Goal: Task Accomplishment & Management: Manage account settings

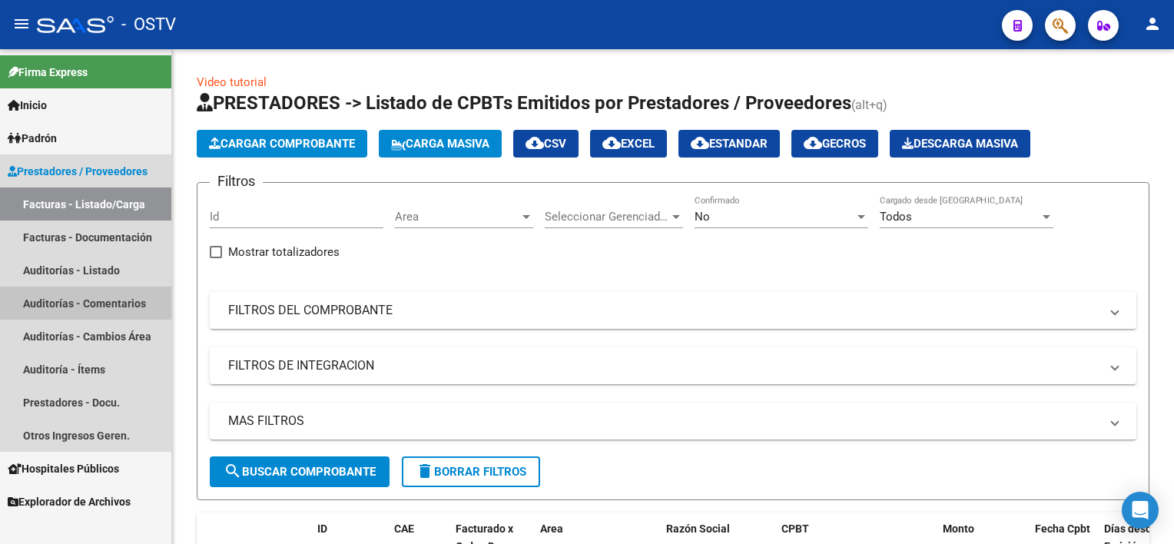
click at [83, 301] on link "Auditorías - Comentarios" at bounding box center [85, 303] width 171 height 33
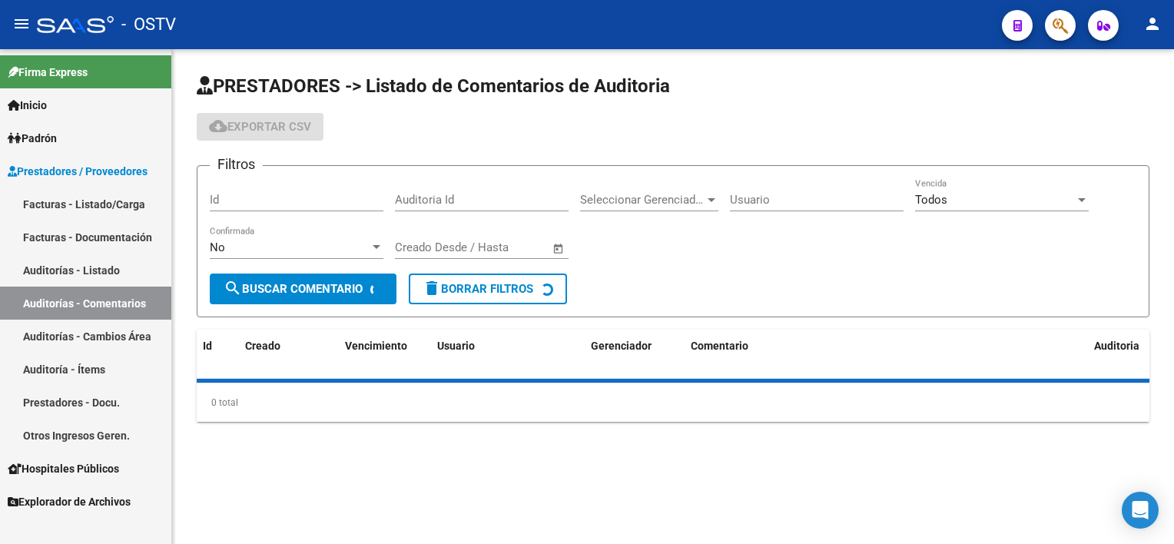
click at [82, 264] on link "Auditorías - Listado" at bounding box center [85, 270] width 171 height 33
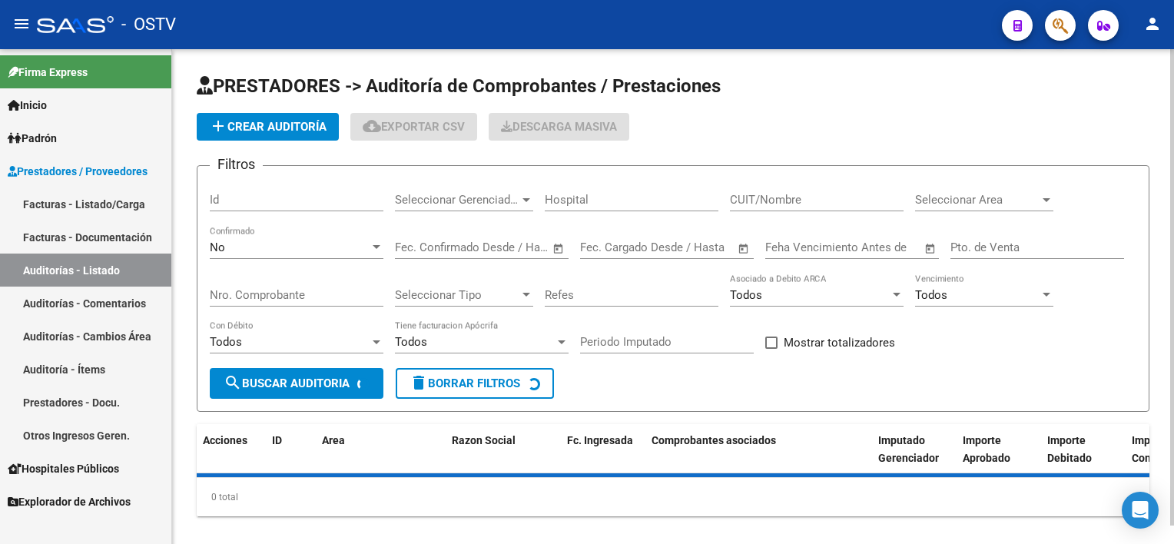
click at [307, 288] on input "Nro. Comprobante" at bounding box center [297, 295] width 174 height 14
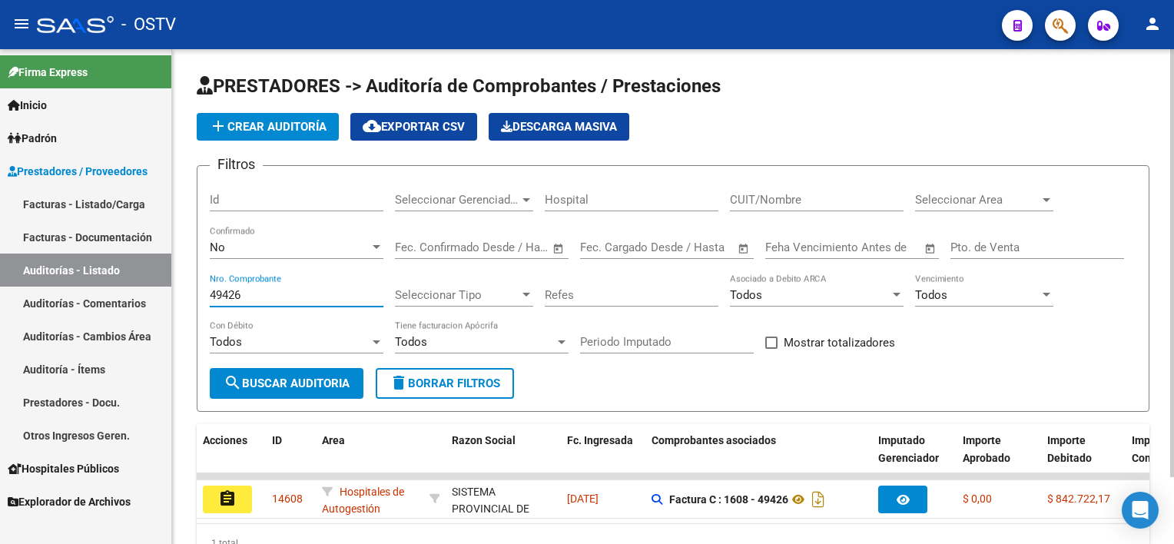
scroll to position [77, 0]
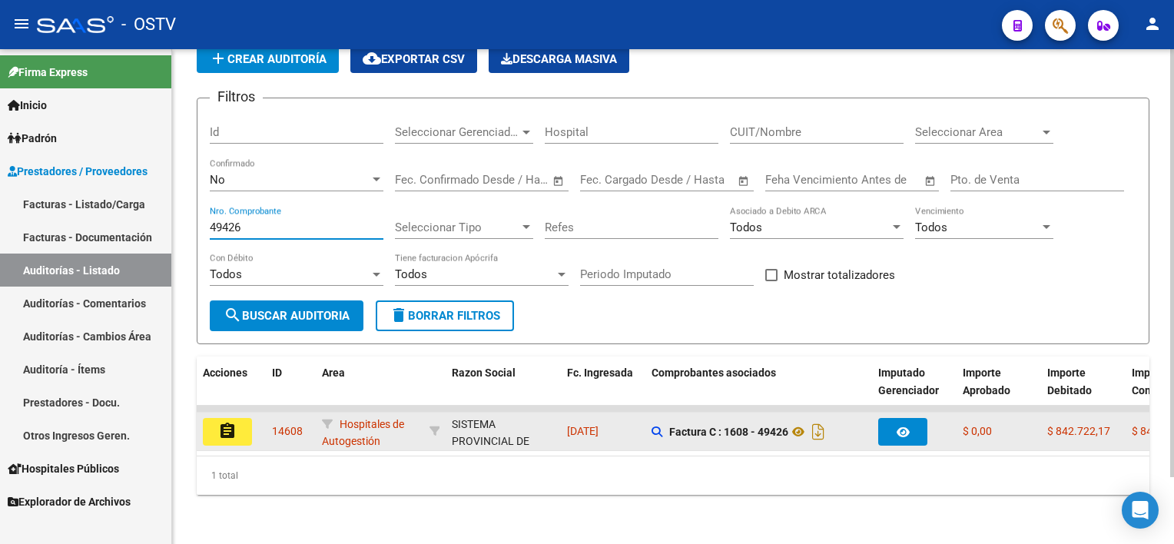
type input "49426"
click at [238, 420] on button "assignment" at bounding box center [227, 432] width 49 height 28
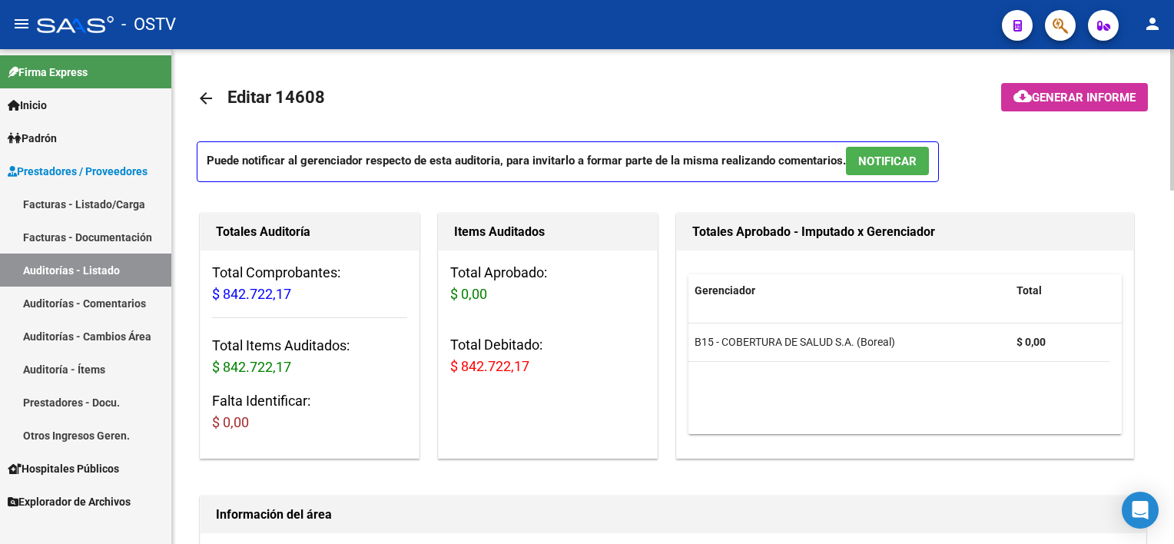
click at [879, 157] on span "NOTIFICAR" at bounding box center [888, 161] width 58 height 14
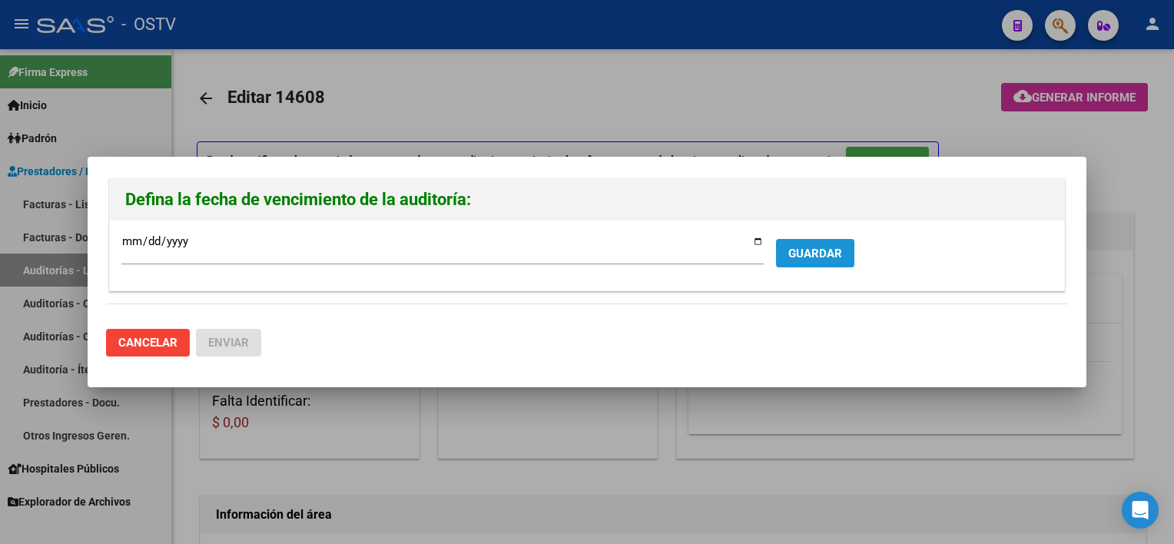
click at [821, 259] on span "GUARDAR" at bounding box center [816, 254] width 54 height 14
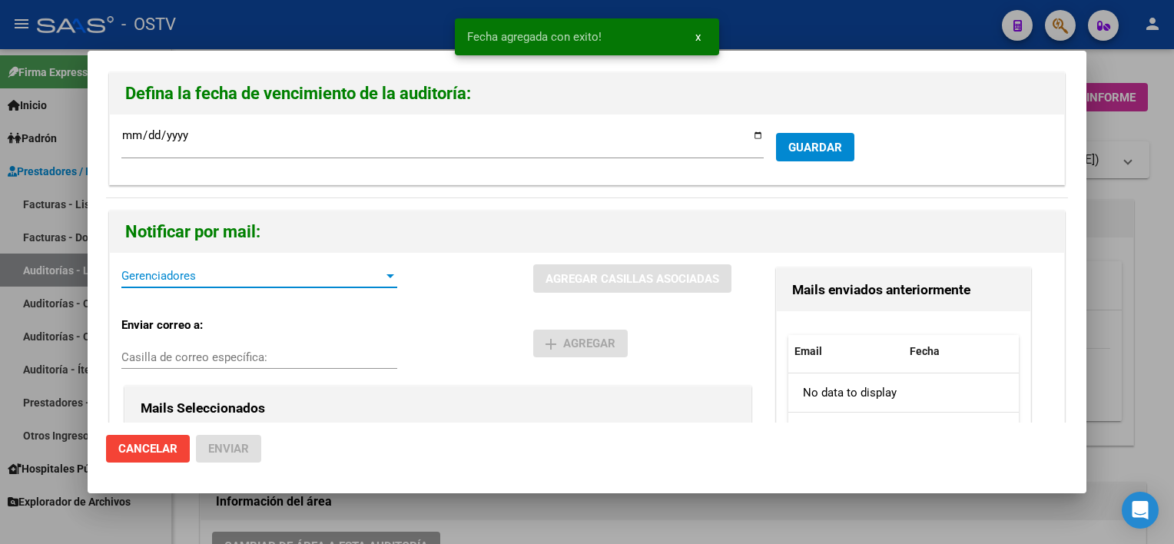
click at [148, 270] on span "Gerenciadores" at bounding box center [252, 276] width 262 height 14
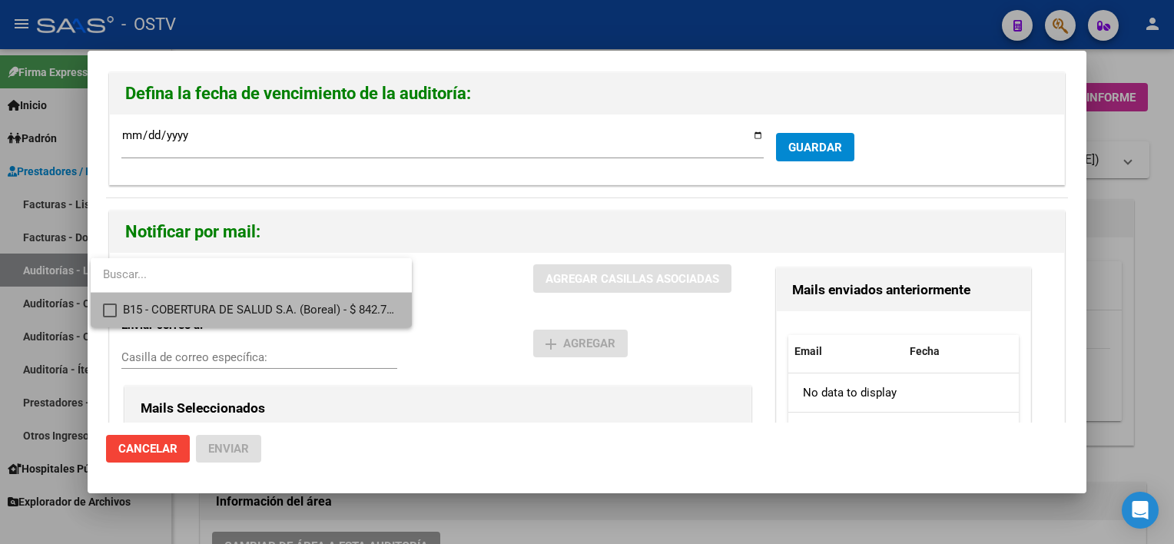
click at [117, 312] on mat-option "B15 - COBERTURA DE SALUD S.A. (Boreal) - $ 842.722,17" at bounding box center [251, 310] width 321 height 35
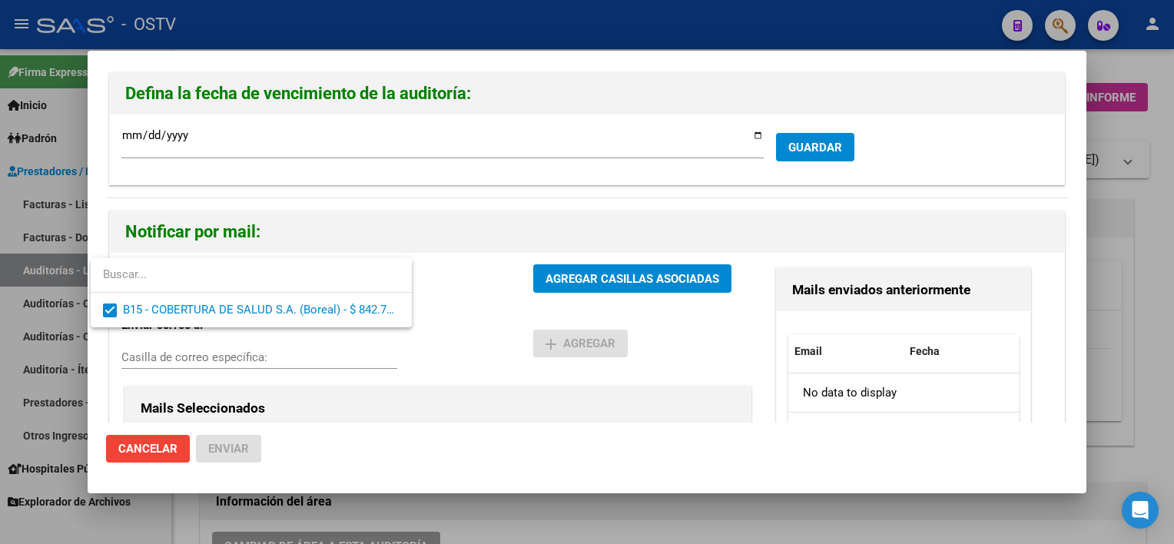
click at [477, 349] on div at bounding box center [587, 272] width 1174 height 544
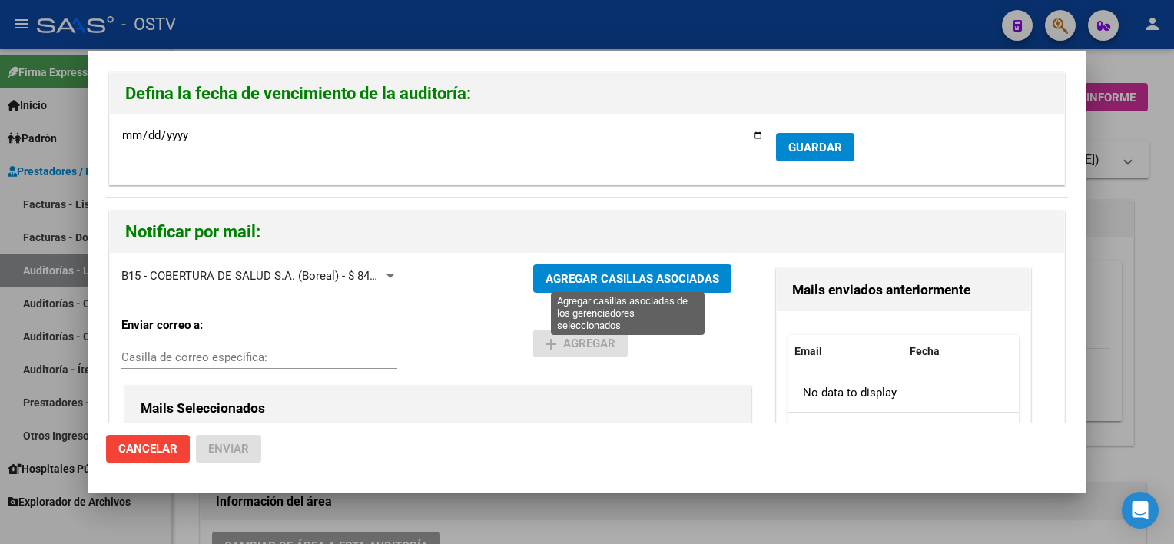
click at [567, 277] on span "AGREGAR CASILLAS ASOCIADAS" at bounding box center [633, 279] width 174 height 14
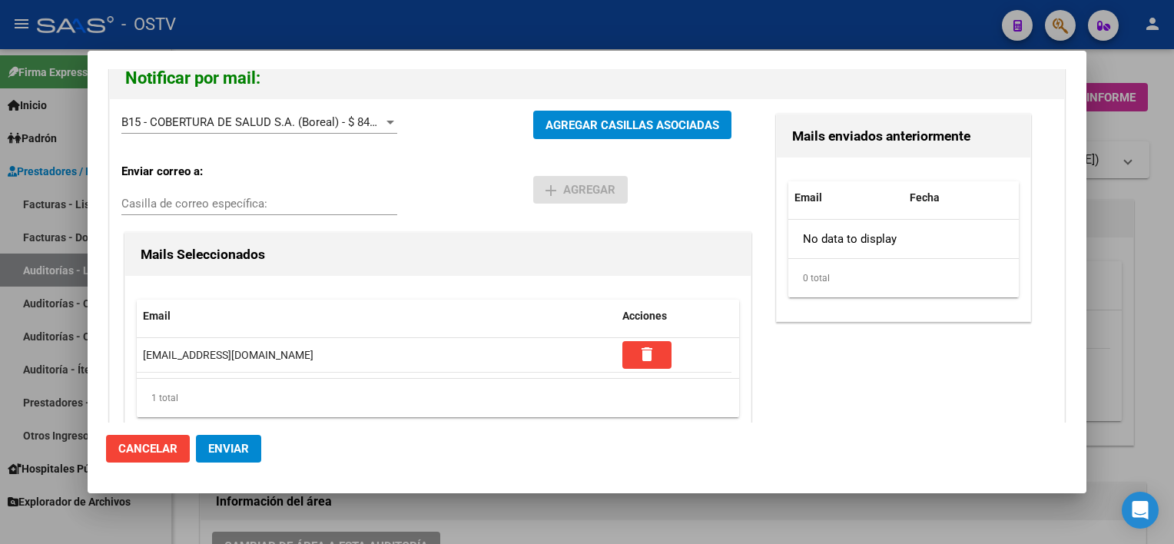
scroll to position [190, 0]
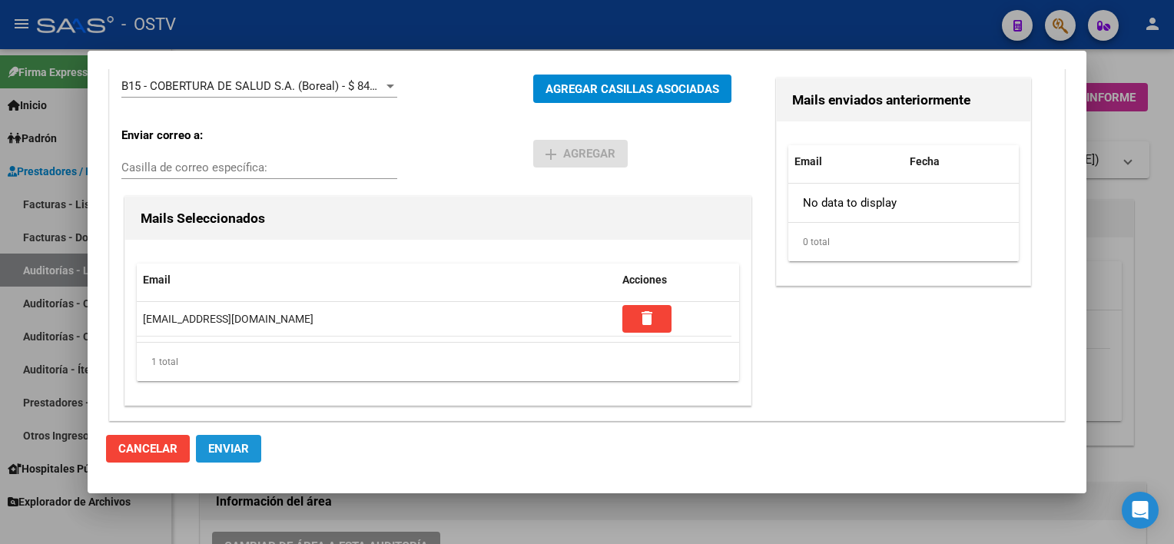
click at [221, 450] on span "Enviar" at bounding box center [228, 449] width 41 height 14
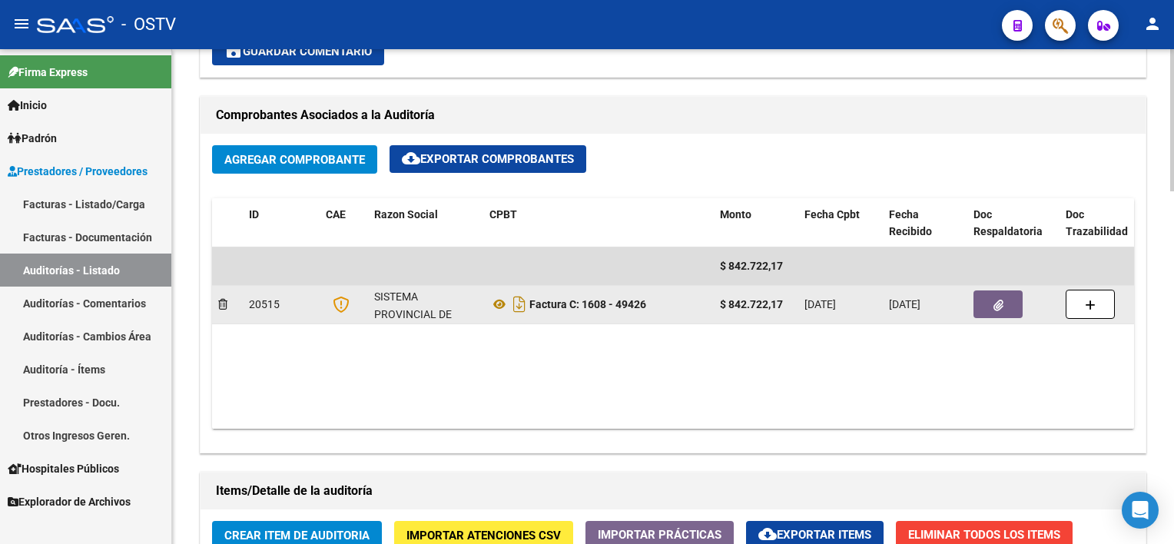
scroll to position [692, 0]
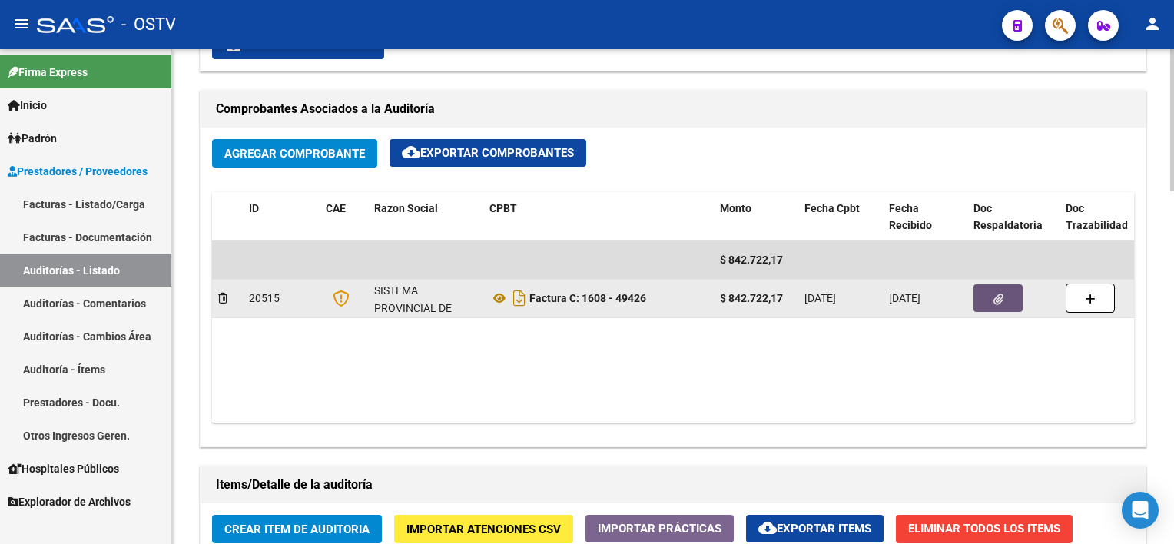
click at [999, 305] on button "button" at bounding box center [998, 298] width 49 height 28
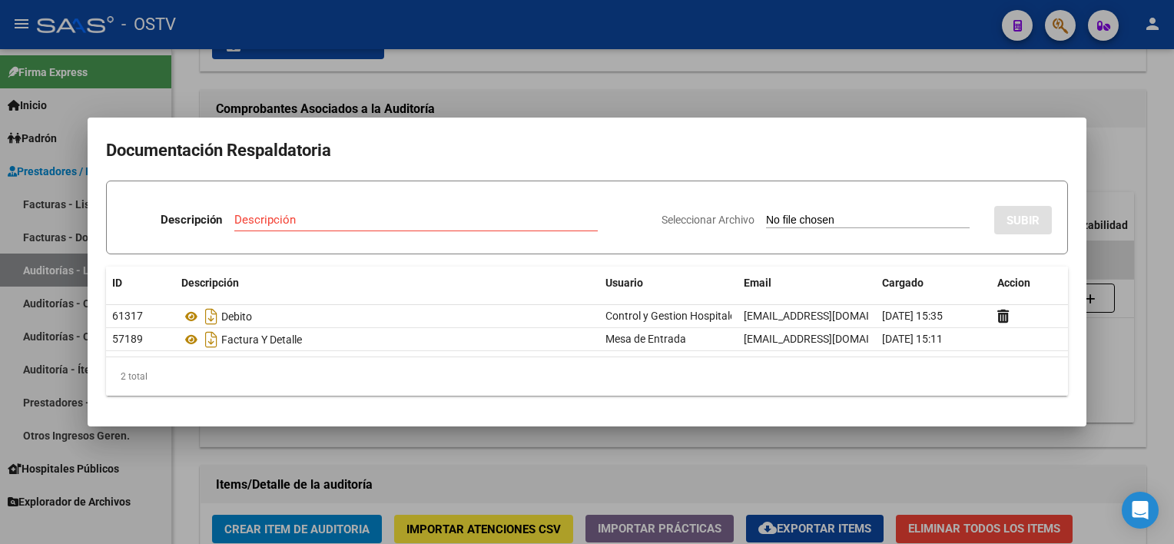
click at [534, 456] on div at bounding box center [587, 272] width 1174 height 544
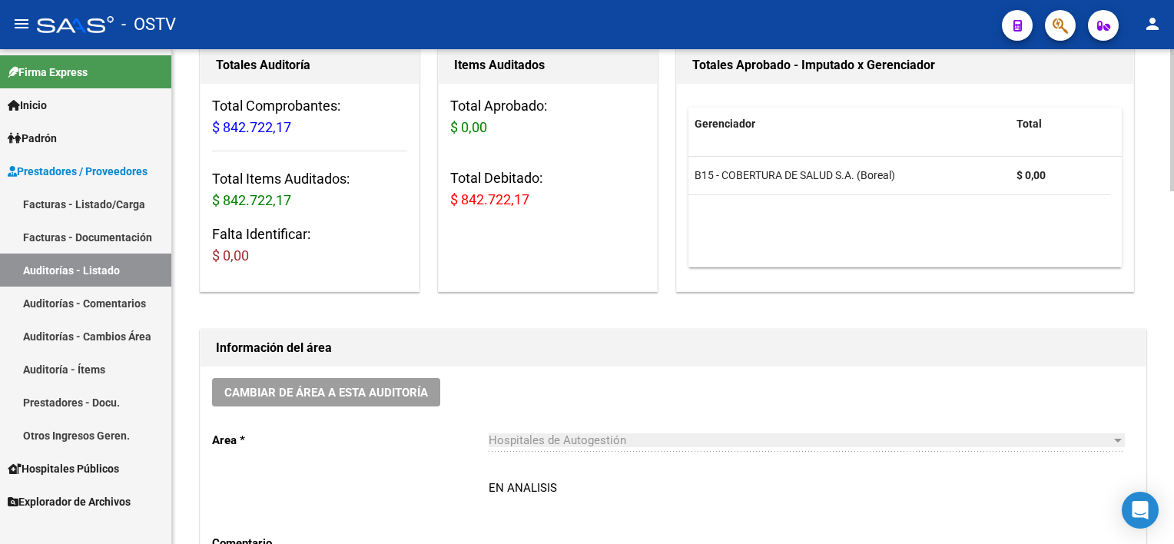
scroll to position [0, 0]
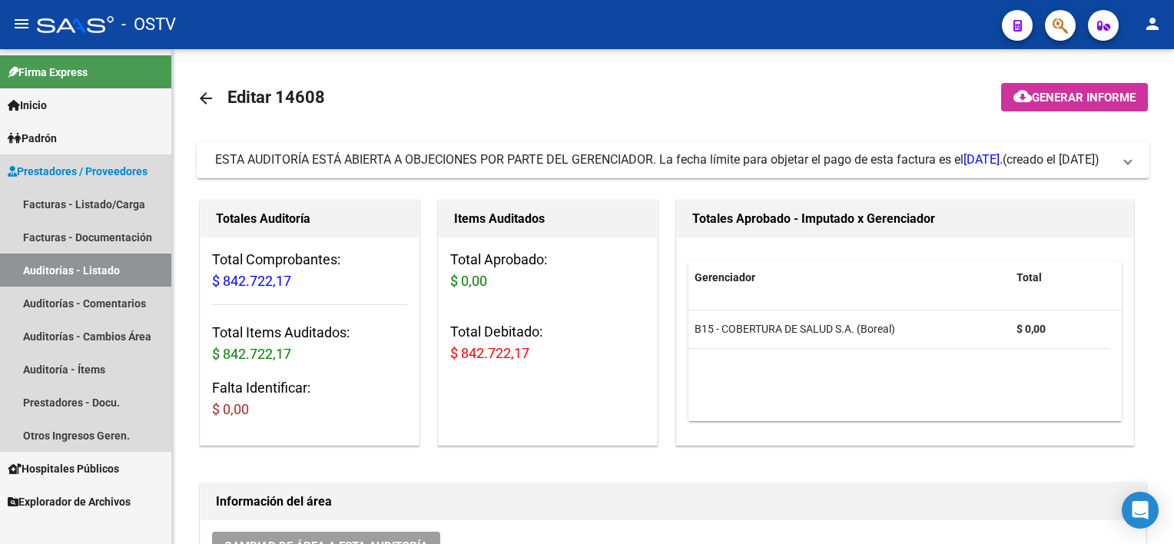
click at [138, 269] on link "Auditorías - Listado" at bounding box center [85, 270] width 171 height 33
